Goal: Transaction & Acquisition: Purchase product/service

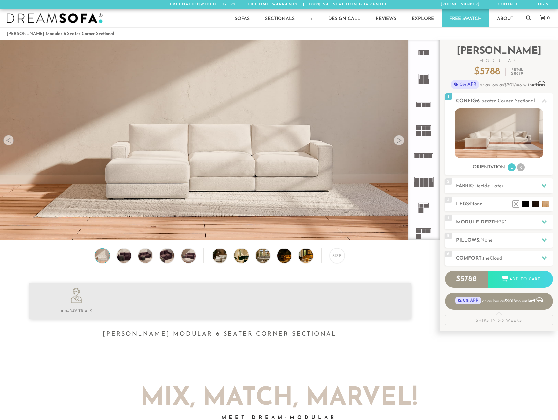
scroll to position [7477, 553]
click at [122, 259] on img at bounding box center [123, 255] width 17 height 14
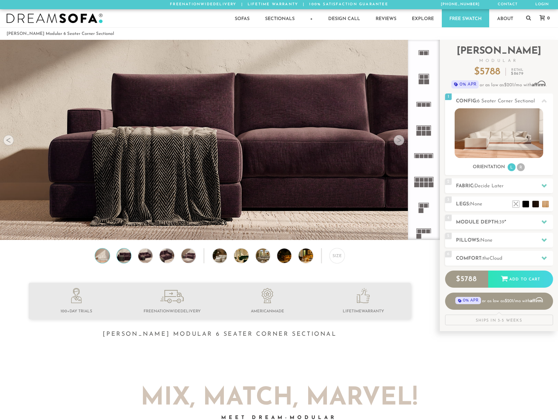
click at [102, 256] on img at bounding box center [102, 255] width 17 height 14
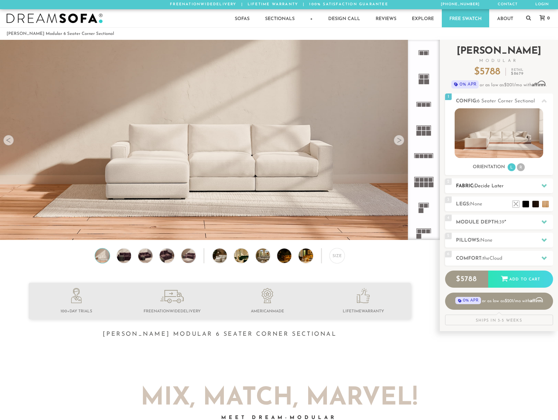
click at [490, 189] on h2 "Fabric: Decide Later" at bounding box center [504, 186] width 97 height 8
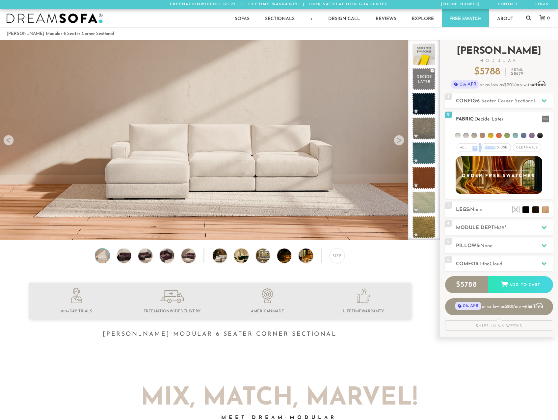
drag, startPoint x: 472, startPoint y: 148, endPoint x: 494, endPoint y: 147, distance: 22.4
click at [494, 147] on div "All > All Tier Family Popular Durable Luxury Pet/Kid Use x Cleanable x Popular …" at bounding box center [499, 148] width 108 height 10
click at [494, 147] on span "Pet/Kid Use x" at bounding box center [496, 147] width 30 height 8
click at [524, 150] on span "Cleanable x" at bounding box center [529, 147] width 28 height 8
click at [483, 134] on li at bounding box center [482, 136] width 6 height 6
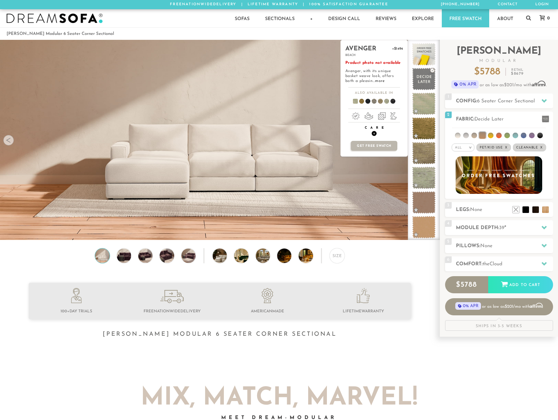
click at [376, 133] on h4 "Care +" at bounding box center [374, 131] width 67 height 10
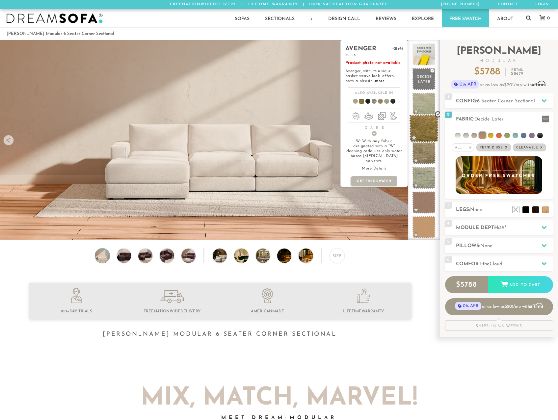
click at [419, 134] on span at bounding box center [423, 128] width 29 height 28
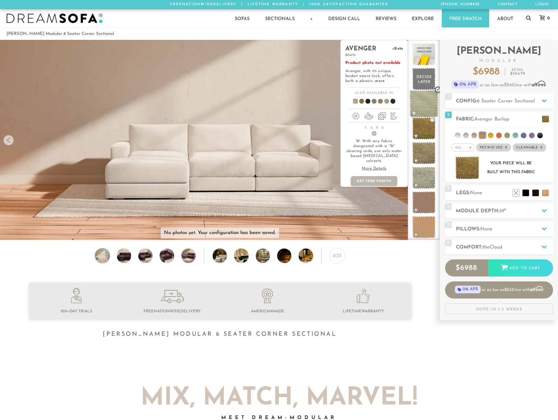
click at [423, 106] on span at bounding box center [423, 104] width 29 height 28
click at [420, 131] on span at bounding box center [423, 128] width 29 height 28
click at [421, 157] on span at bounding box center [423, 153] width 29 height 28
click at [417, 174] on span at bounding box center [423, 178] width 29 height 28
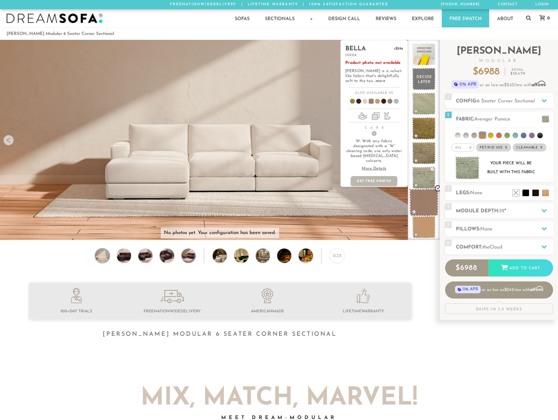
click at [419, 203] on span at bounding box center [423, 203] width 29 height 28
click at [418, 227] on span at bounding box center [423, 227] width 29 height 28
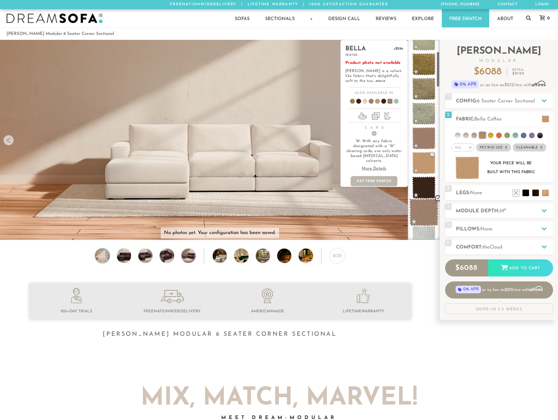
scroll to position [66, 0]
click at [422, 207] on span at bounding box center [423, 211] width 29 height 28
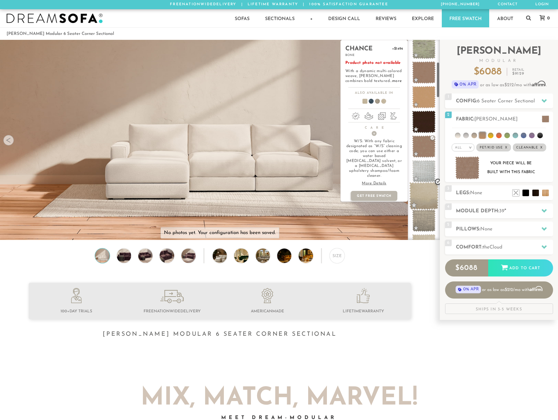
scroll to position [132, 0]
click at [424, 198] on span at bounding box center [423, 194] width 29 height 28
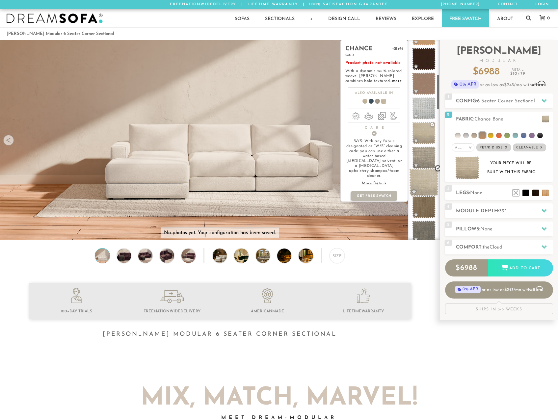
scroll to position [197, 0]
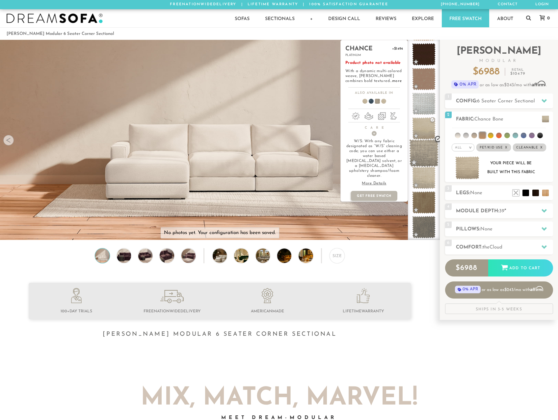
click at [418, 154] on span at bounding box center [423, 153] width 29 height 28
click at [424, 124] on span at bounding box center [423, 128] width 29 height 28
click at [420, 156] on span at bounding box center [423, 153] width 29 height 28
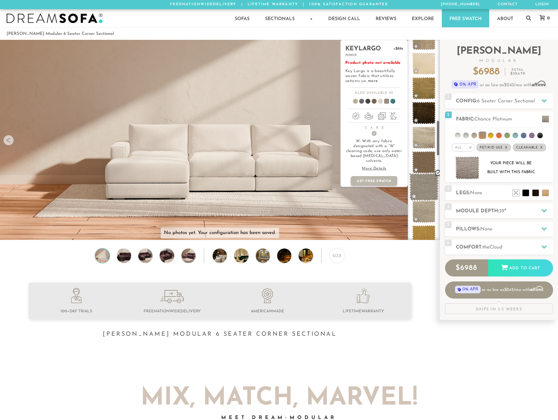
scroll to position [461, 0]
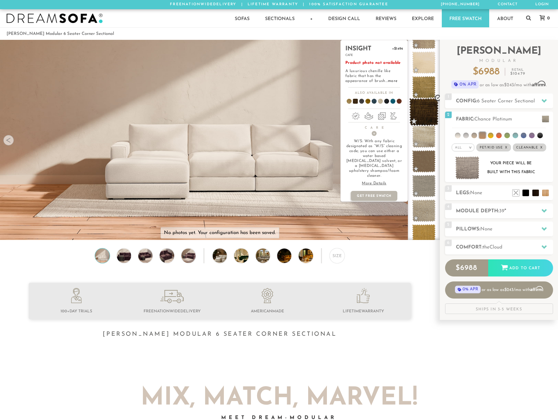
click at [426, 114] on span at bounding box center [423, 112] width 29 height 28
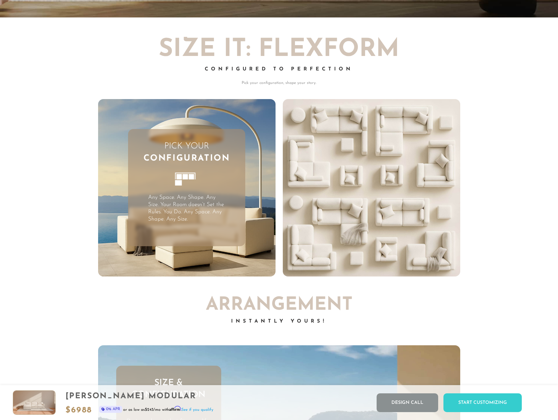
scroll to position [1689, 0]
